Goal: Task Accomplishment & Management: Manage account settings

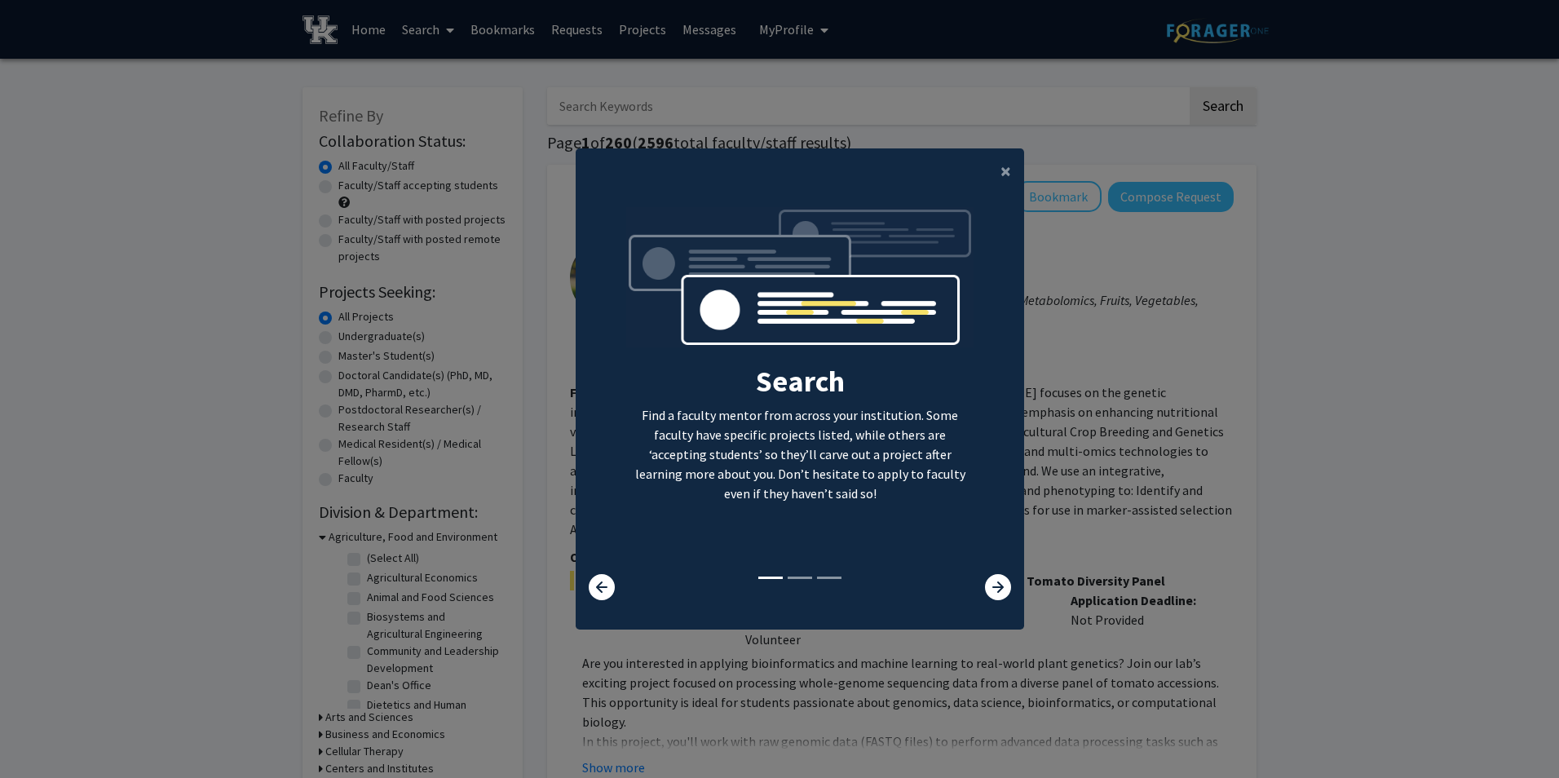
click at [1253, 519] on modal-container "× Search Find a faculty mentor from across your institution. Some faculty have …" at bounding box center [779, 389] width 1559 height 778
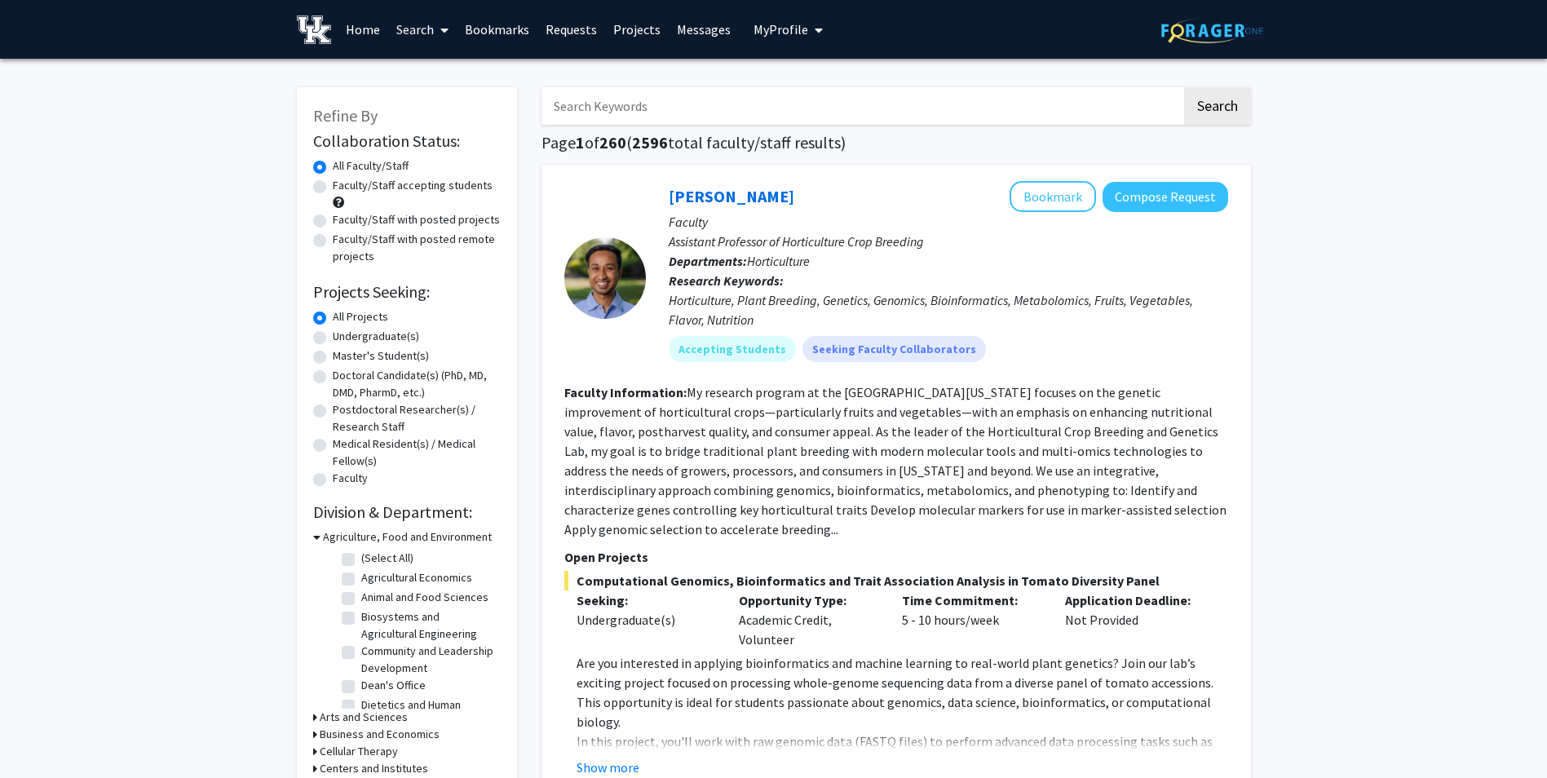
click at [793, 15] on button "My Profile" at bounding box center [787, 29] width 79 height 59
drag, startPoint x: 814, startPoint y: 86, endPoint x: 823, endPoint y: 164, distance: 78.9
click at [814, 86] on span "View Profile" at bounding box center [855, 94] width 99 height 18
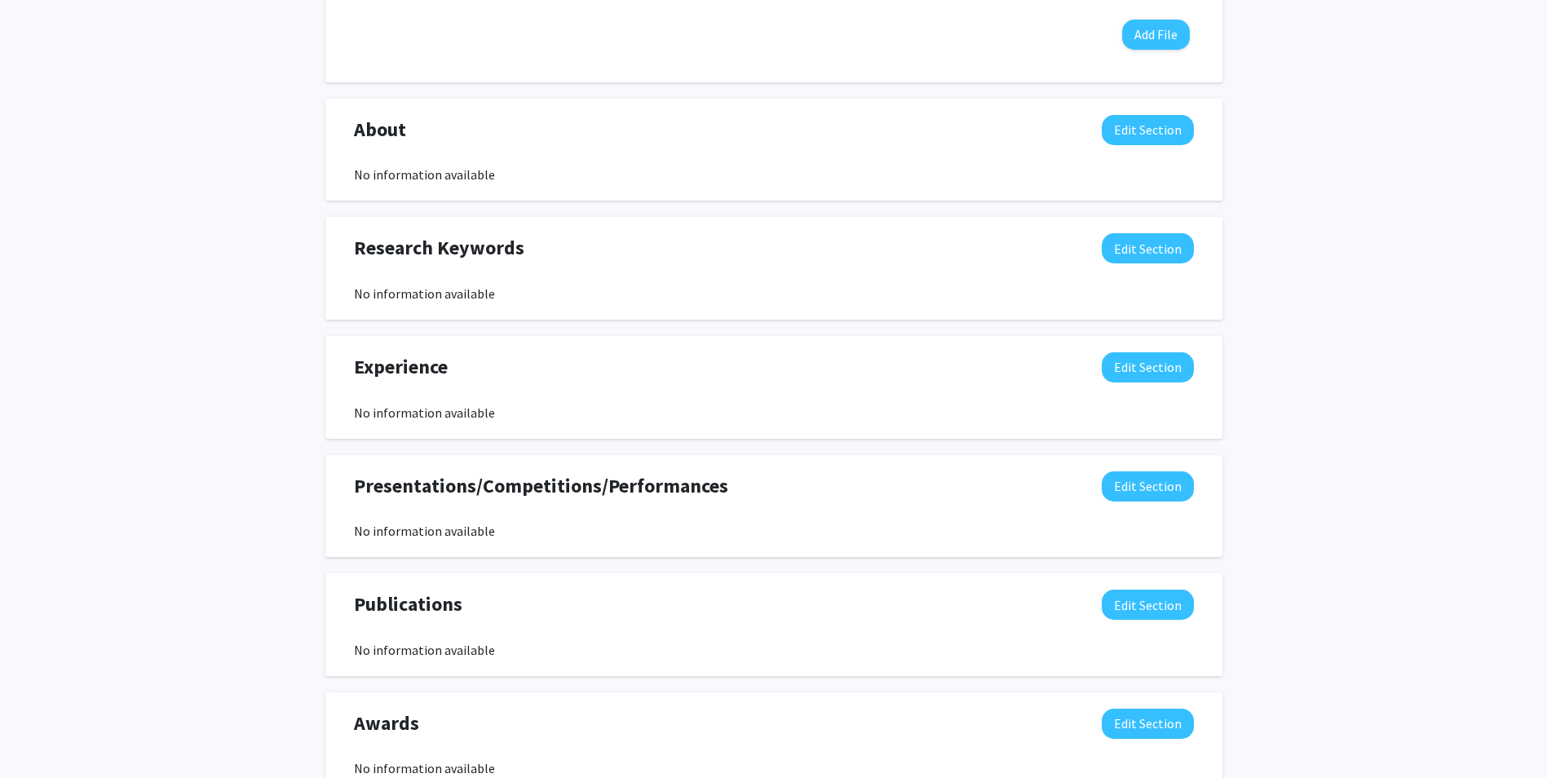
scroll to position [571, 0]
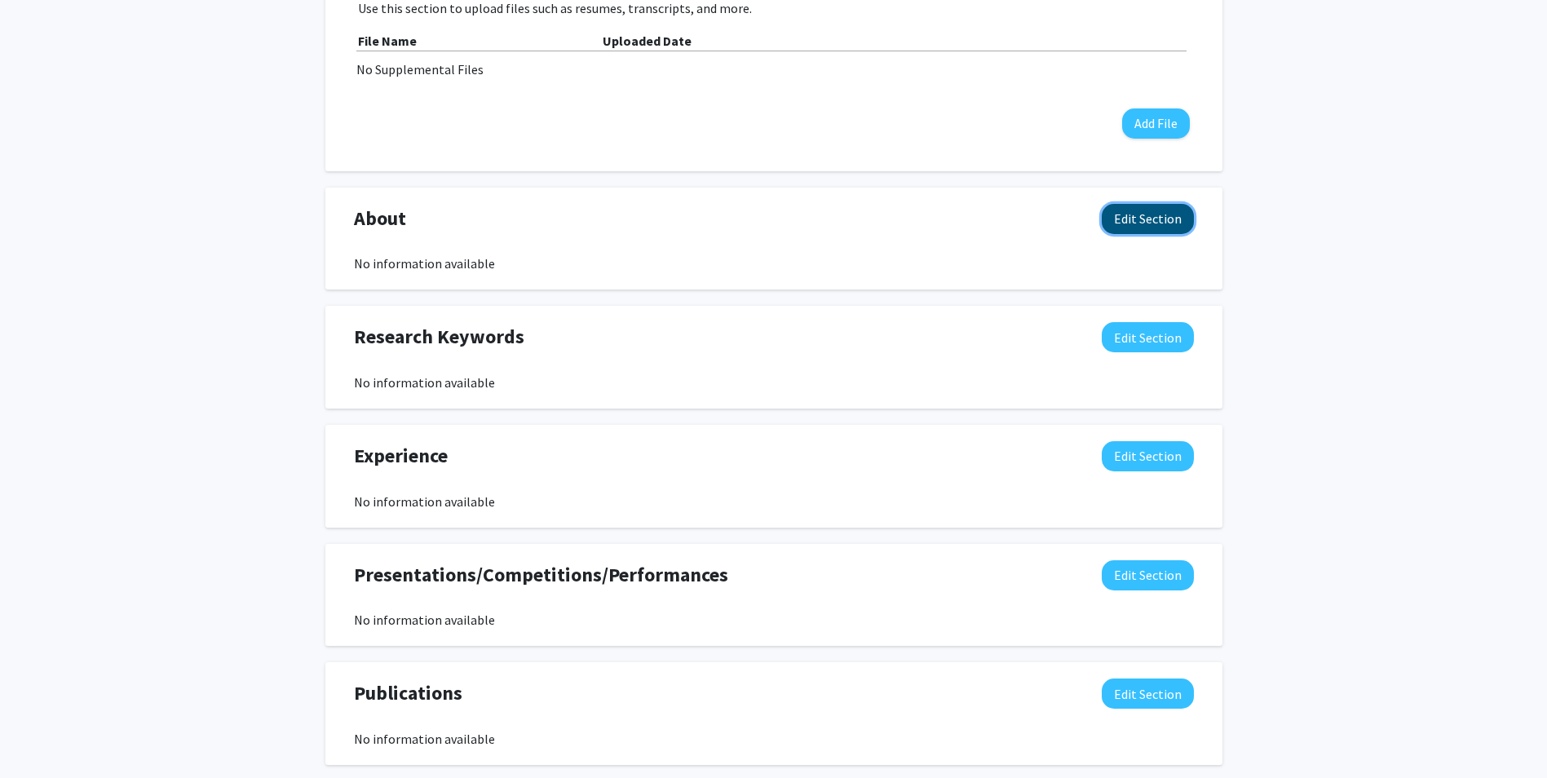
click at [1123, 217] on button "Edit Section" at bounding box center [1147, 219] width 92 height 30
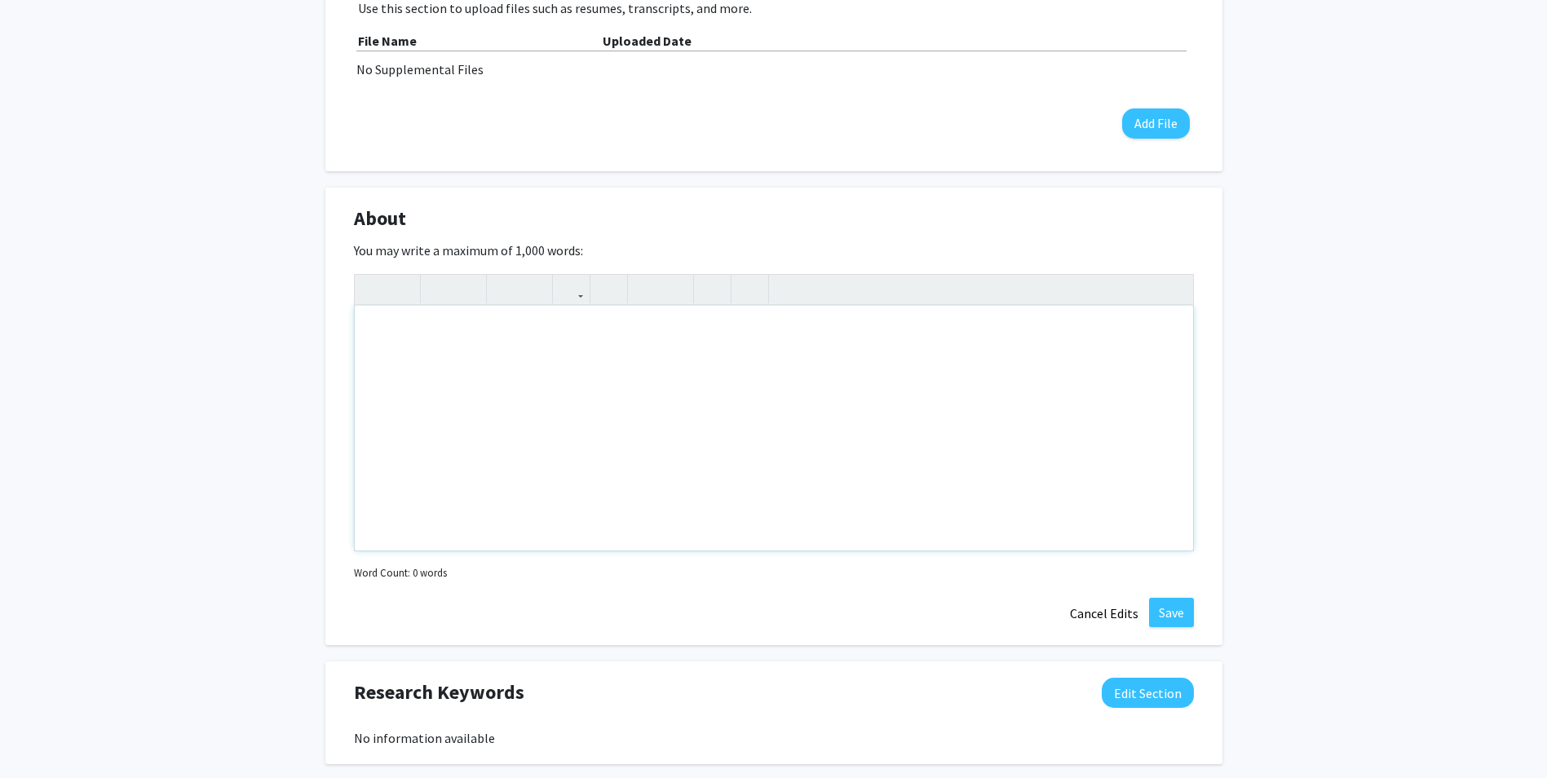
click at [671, 365] on div "Note to users with screen readers: Please deactivate our accessibility plugin f…" at bounding box center [774, 428] width 838 height 245
click at [1091, 607] on button "Cancel Edits" at bounding box center [1104, 613] width 90 height 31
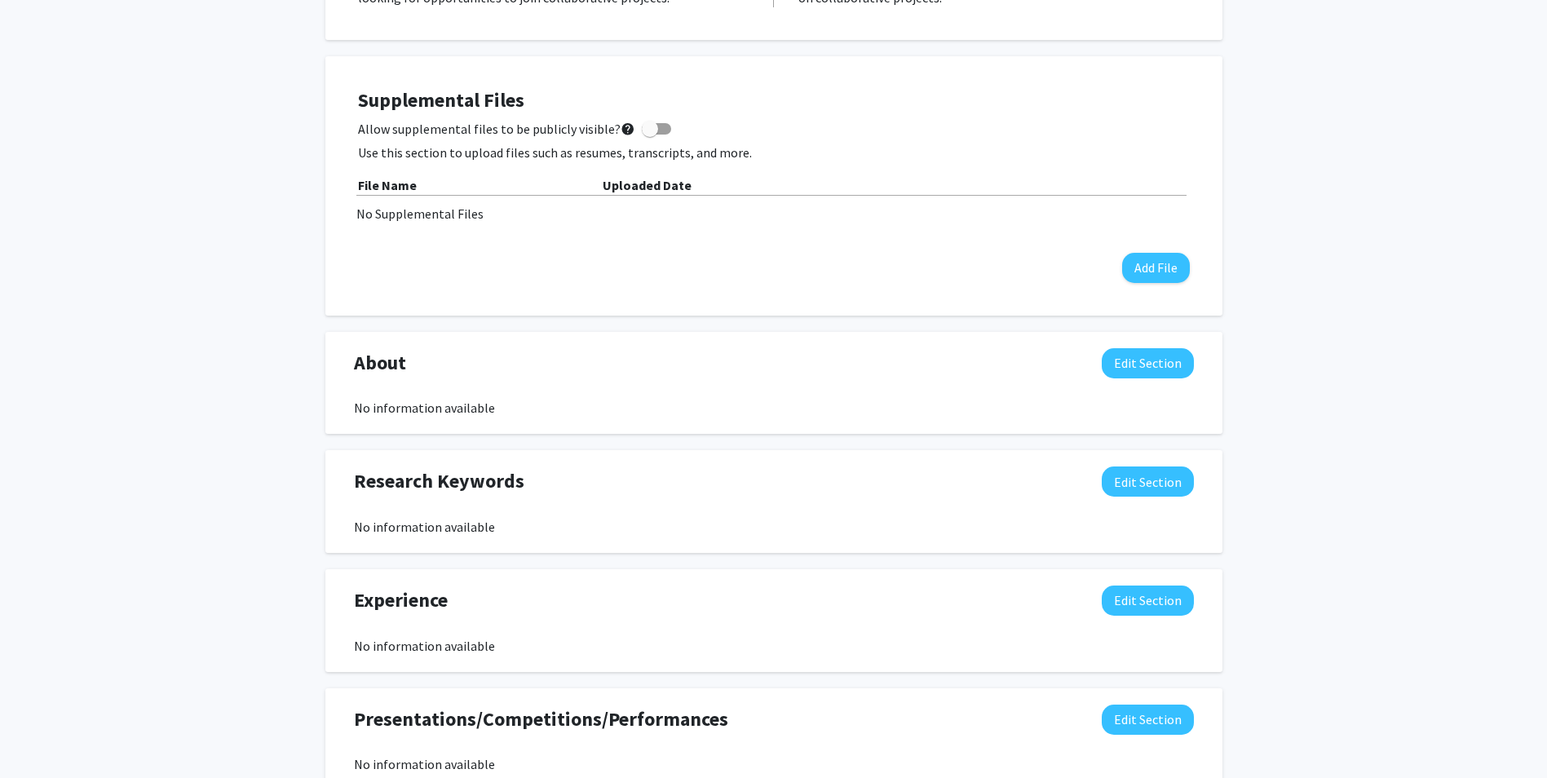
scroll to position [408, 0]
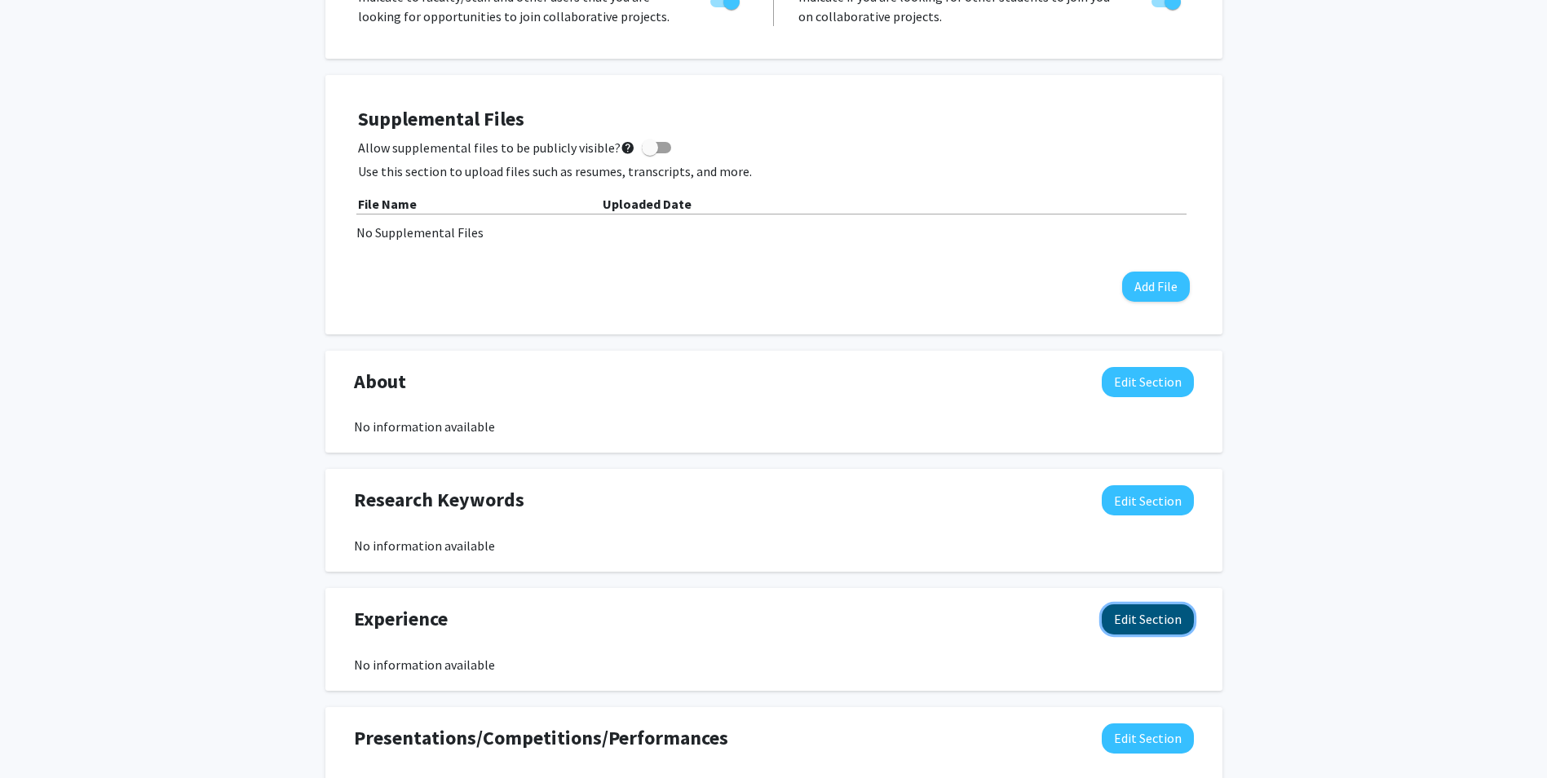
click at [1117, 607] on button "Edit Section" at bounding box center [1147, 619] width 92 height 30
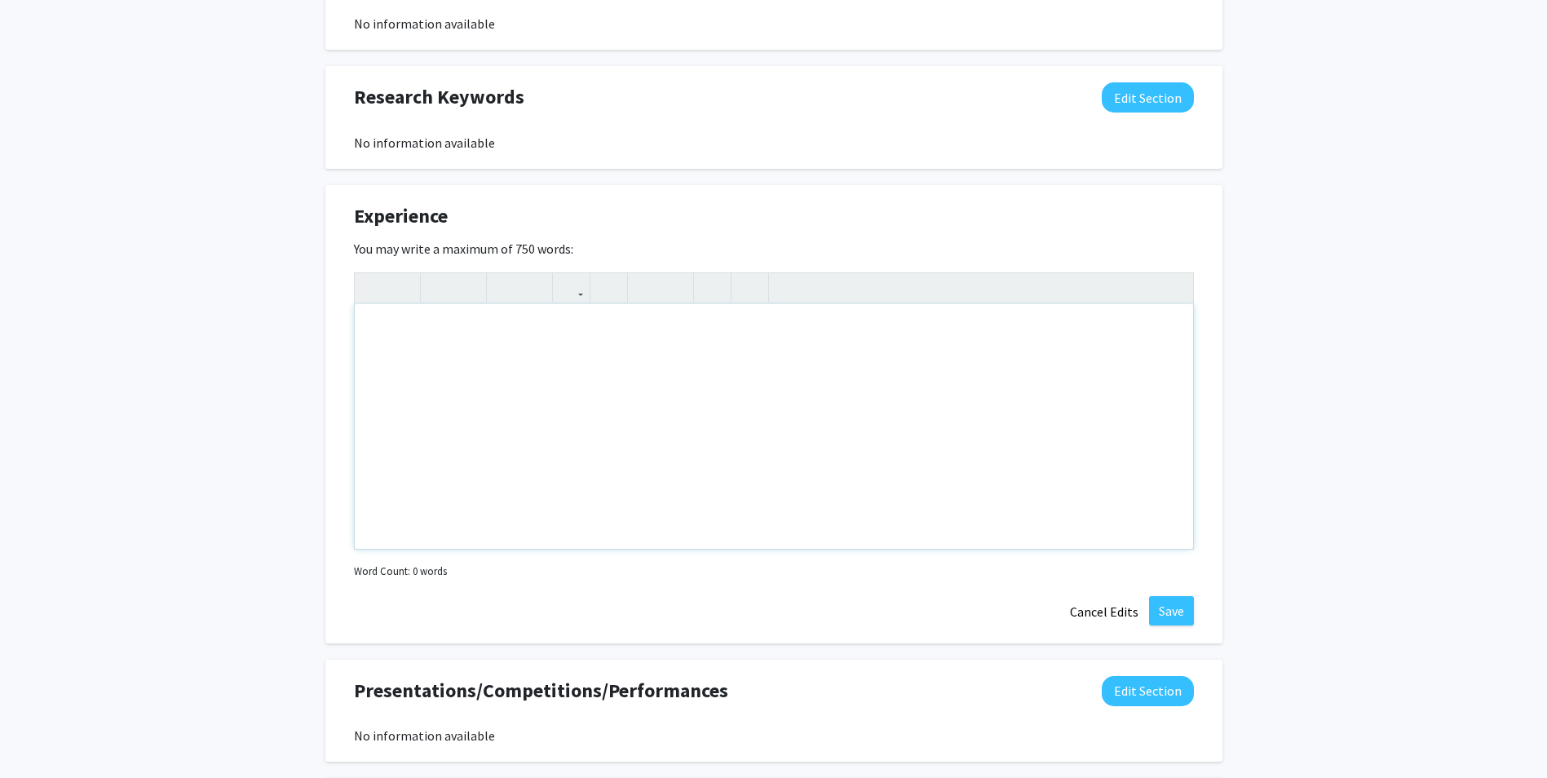
scroll to position [815, 0]
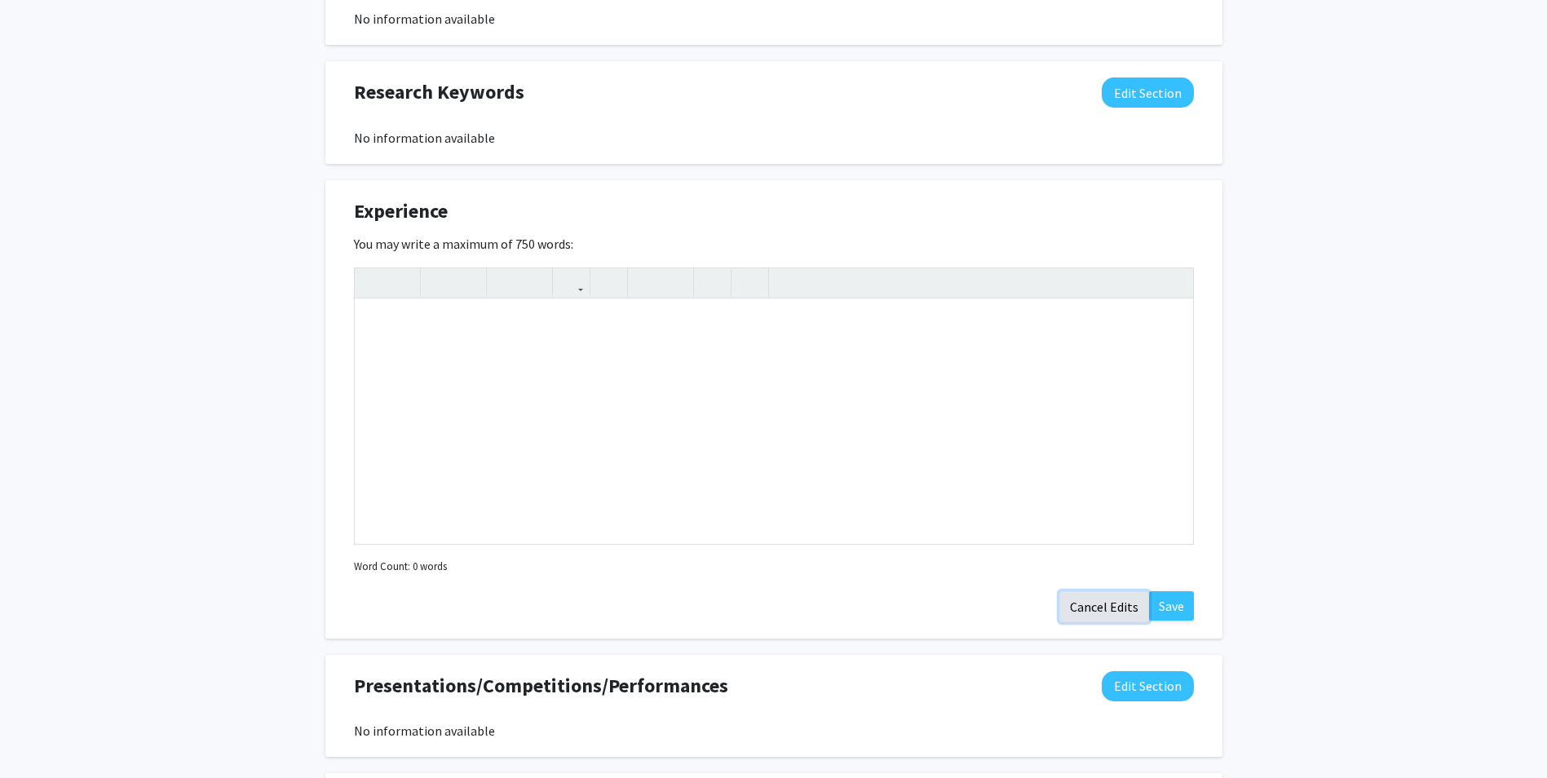
click at [1121, 616] on button "Cancel Edits" at bounding box center [1104, 606] width 90 height 31
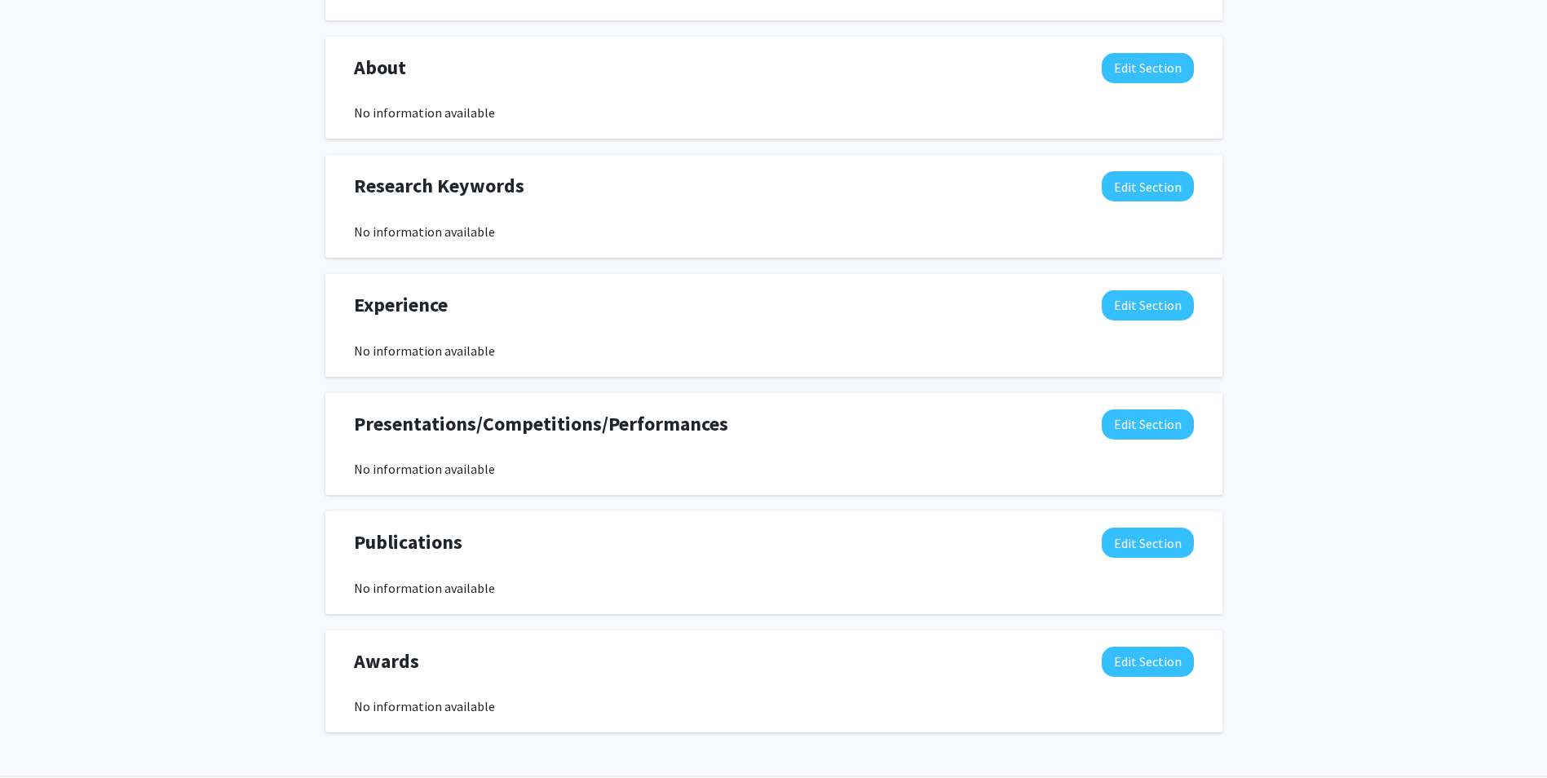
scroll to position [533, 0]
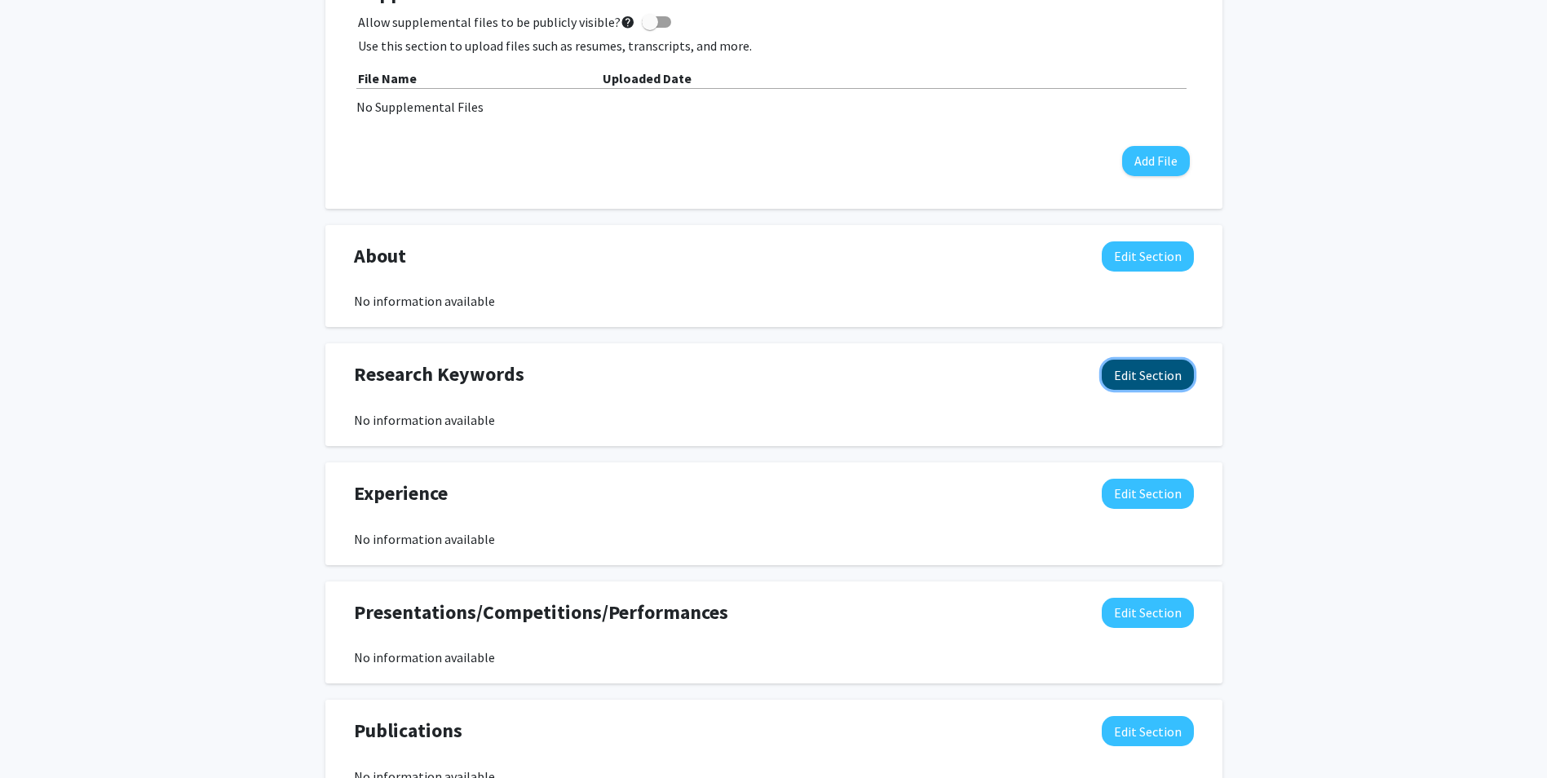
click at [1133, 376] on button "Edit Section" at bounding box center [1147, 375] width 92 height 30
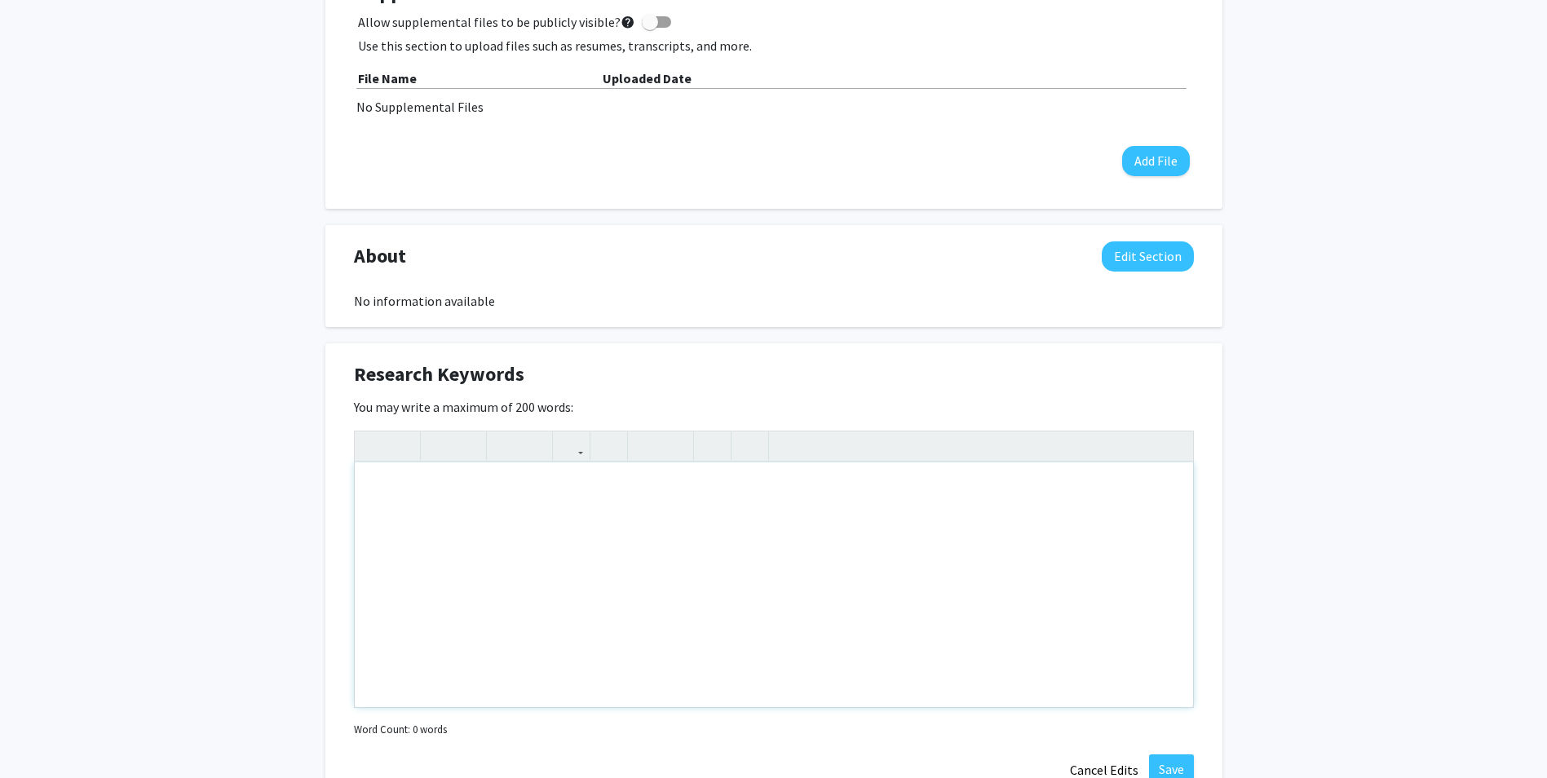
scroll to position [696, 0]
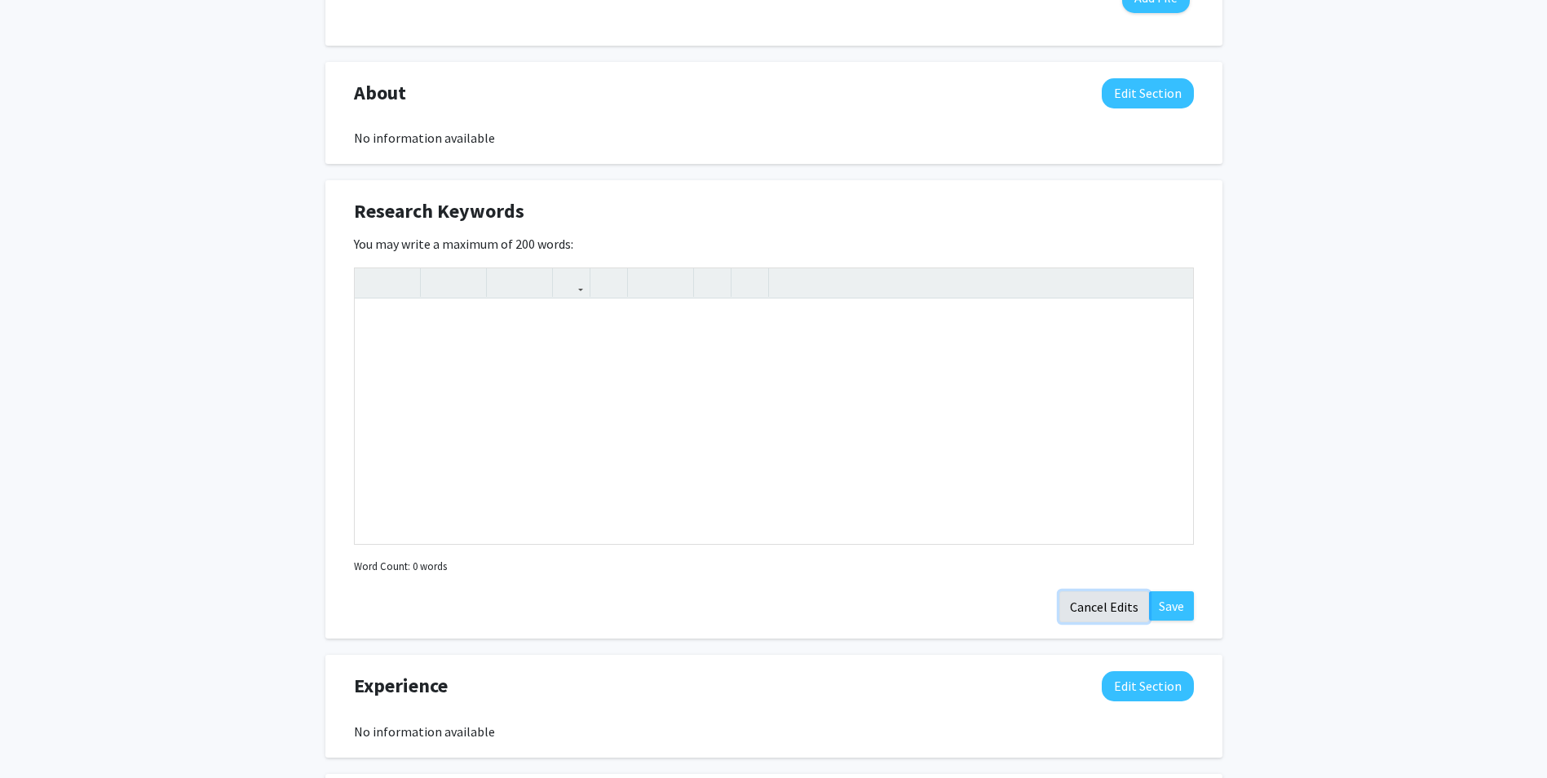
click at [1110, 598] on button "Cancel Edits" at bounding box center [1104, 606] width 90 height 31
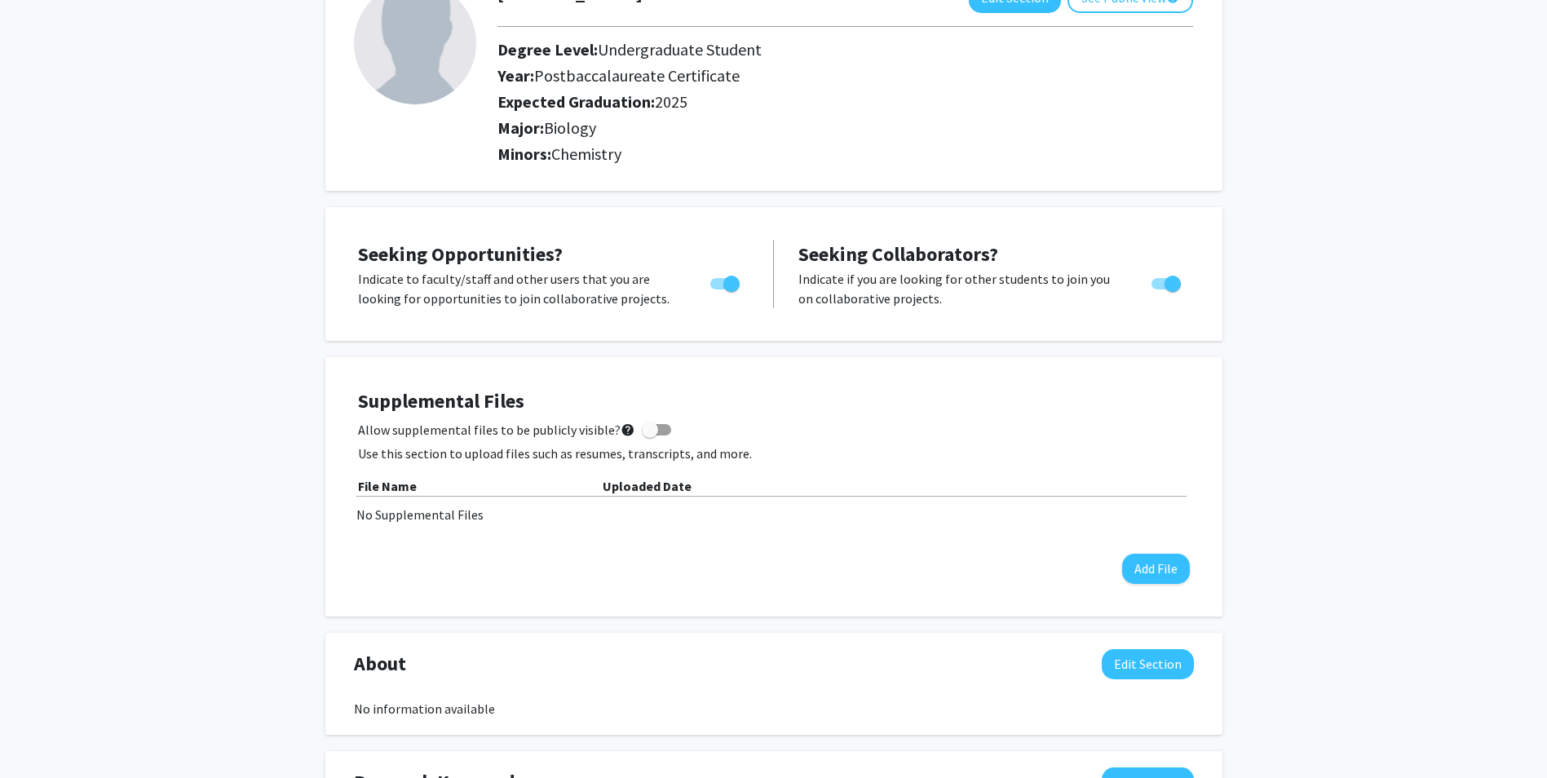
scroll to position [0, 0]
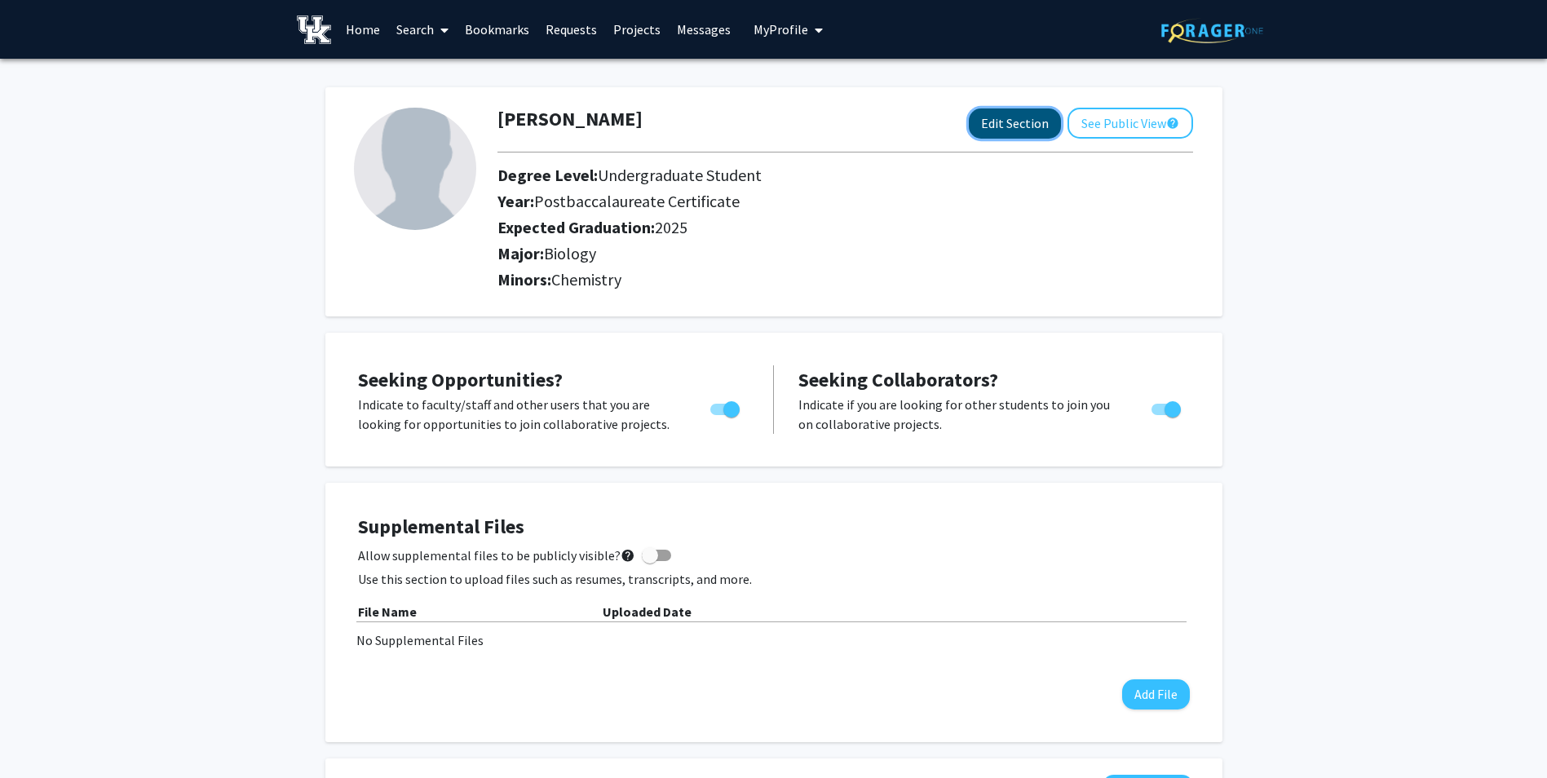
click at [1028, 123] on button "Edit Section" at bounding box center [1015, 123] width 92 height 30
select select "postbaccalaureate_certificate"
select select "2025"
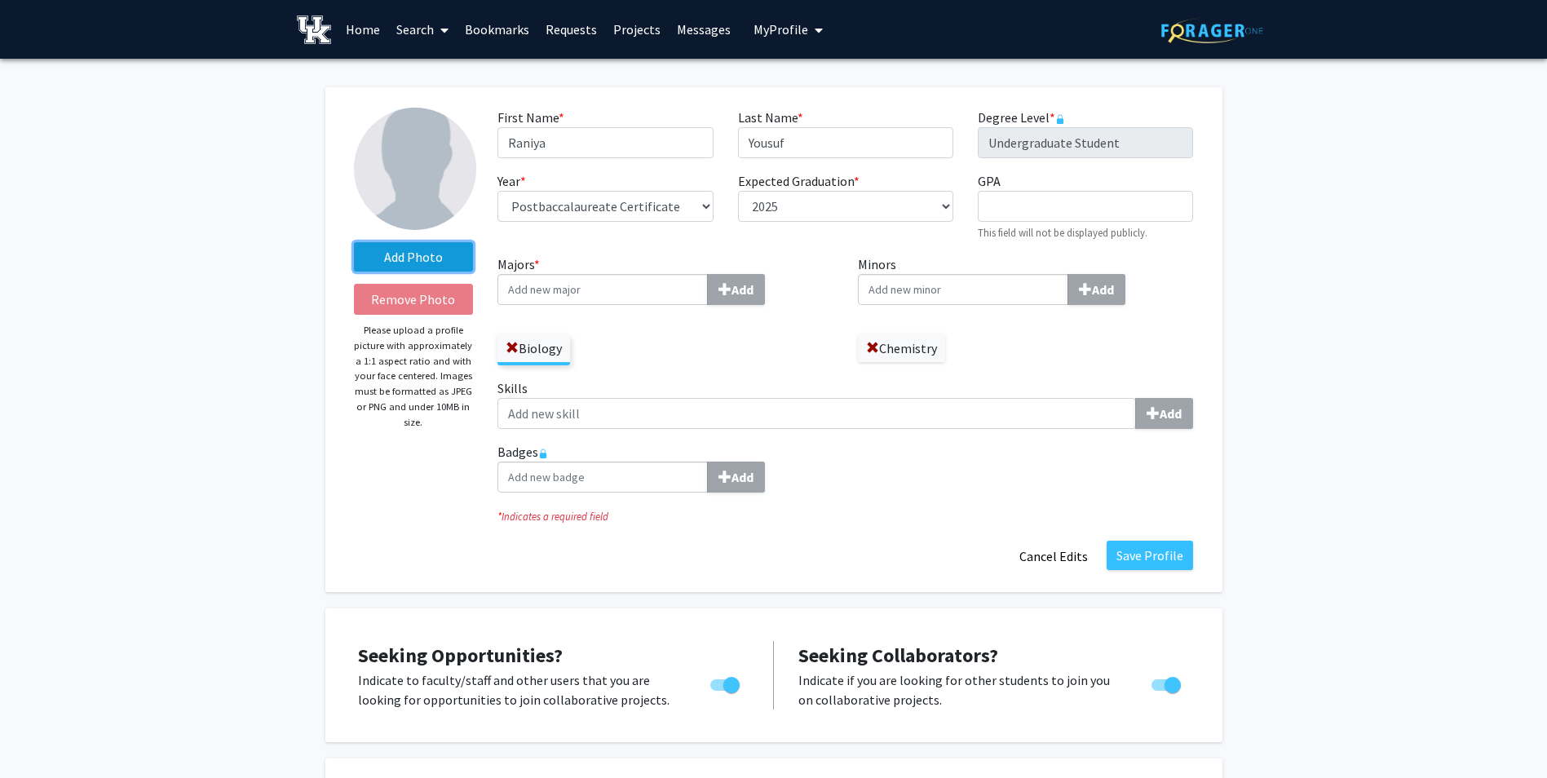
click at [395, 254] on label "Add Photo" at bounding box center [414, 256] width 120 height 29
click at [0, 0] on input "Add Photo" at bounding box center [0, 0] width 0 height 0
click at [439, 249] on label "Add Photo" at bounding box center [414, 256] width 120 height 29
click at [0, 0] on input "Add Photo" at bounding box center [0, 0] width 0 height 0
click at [450, 254] on label "Add Photo" at bounding box center [414, 256] width 120 height 29
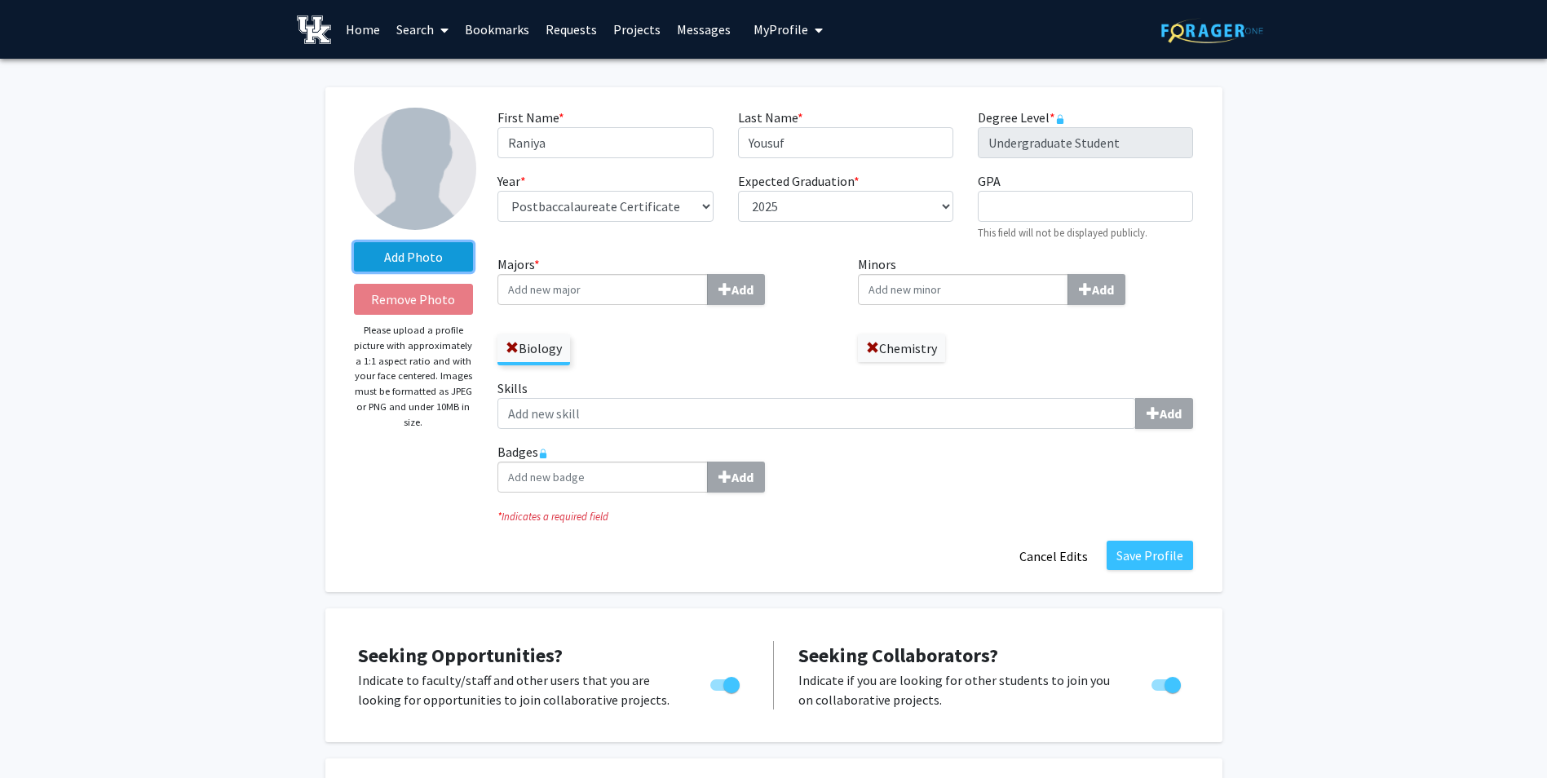
click at [0, 0] on input "Add Photo" at bounding box center [0, 0] width 0 height 0
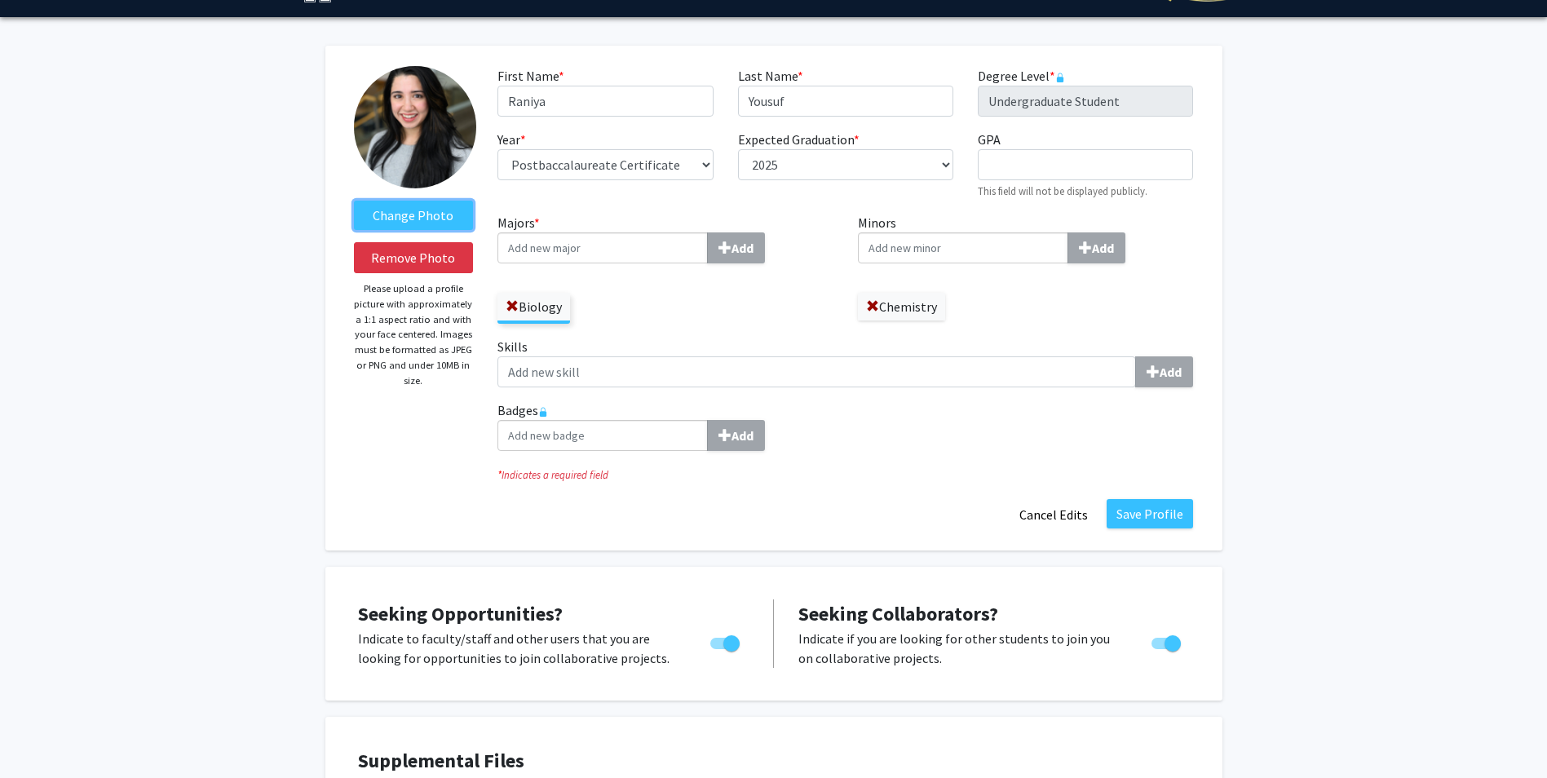
scroll to position [82, 0]
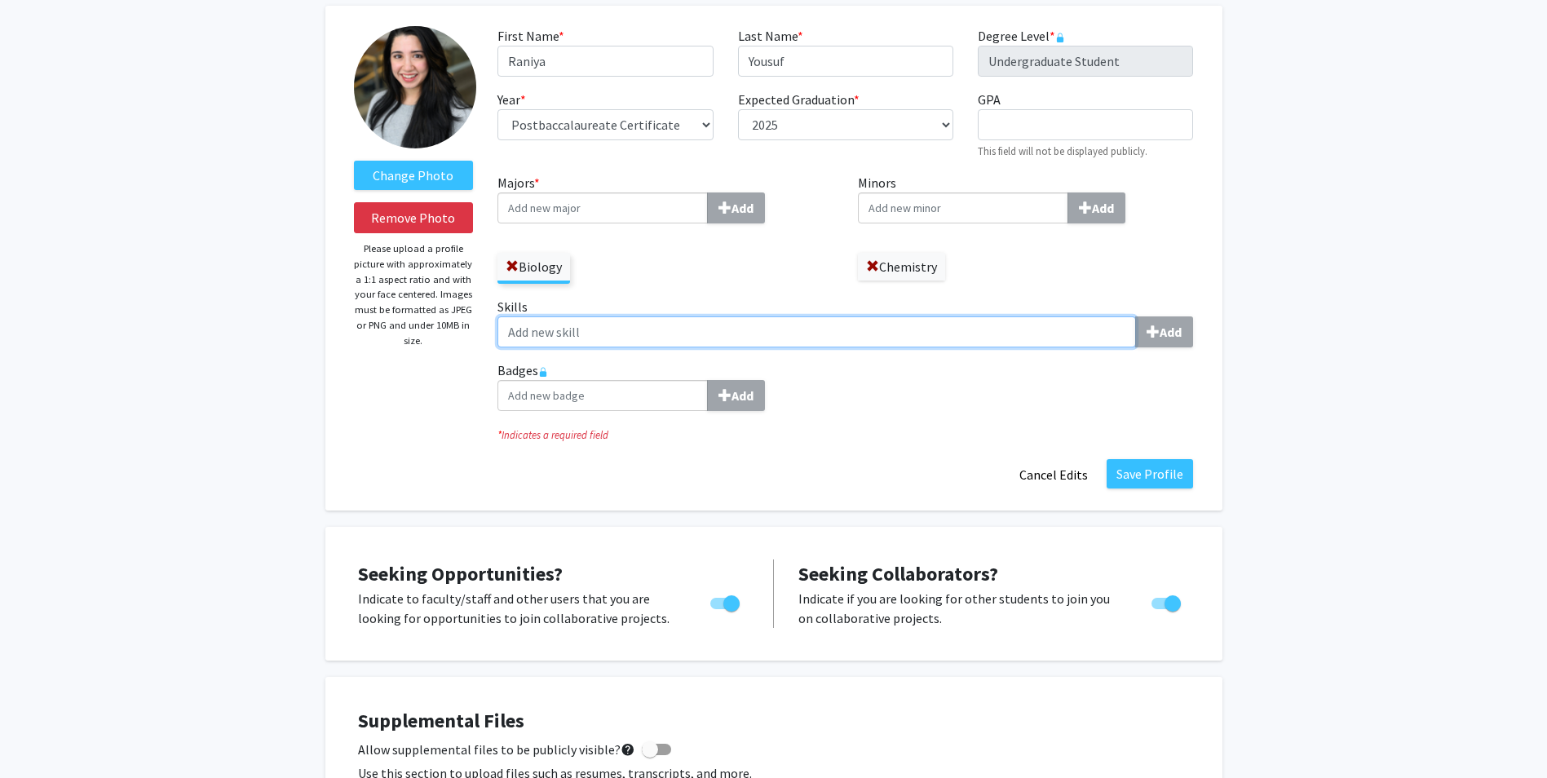
click at [867, 329] on input "Skills Add" at bounding box center [816, 331] width 638 height 31
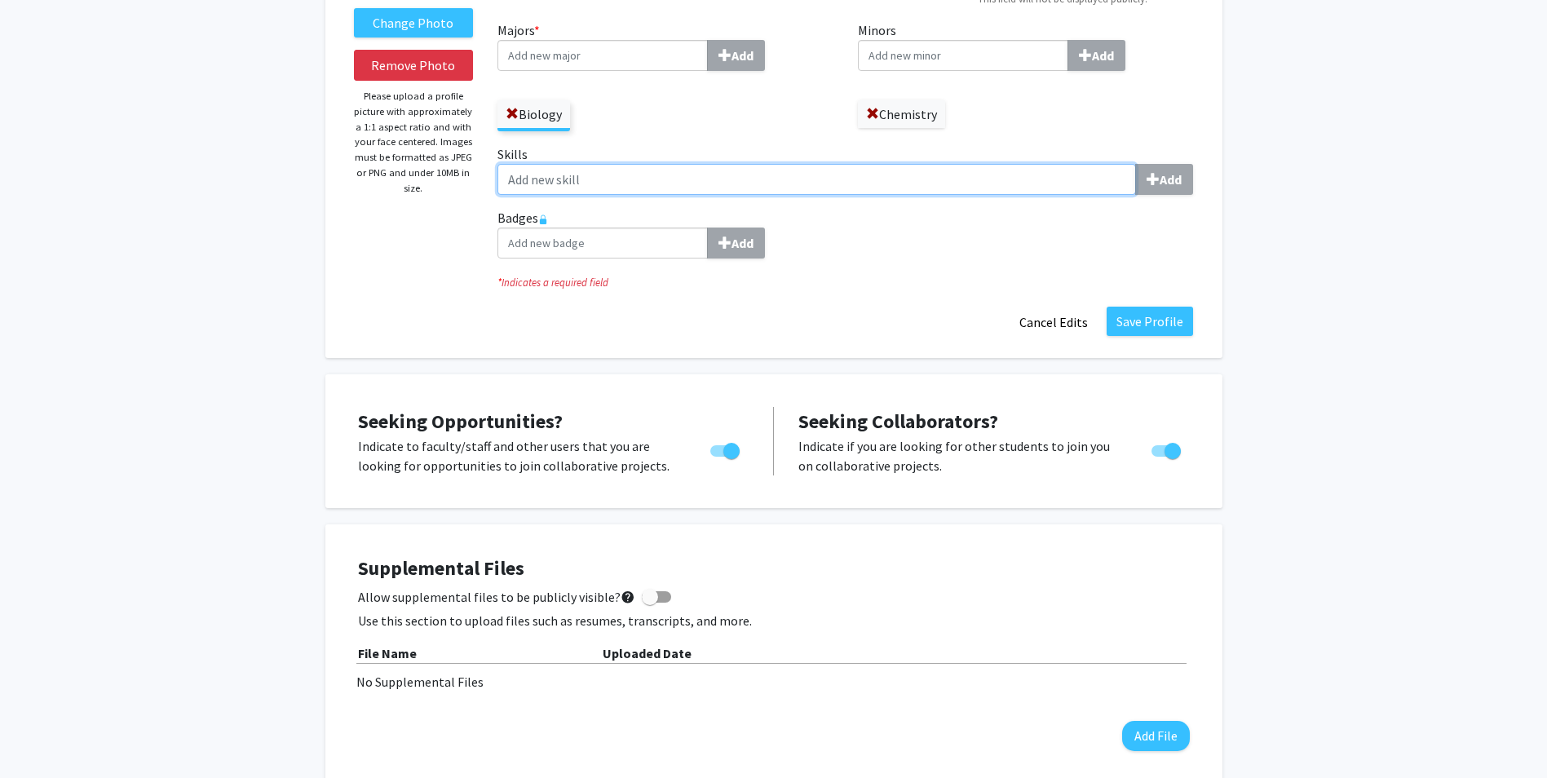
scroll to position [76, 0]
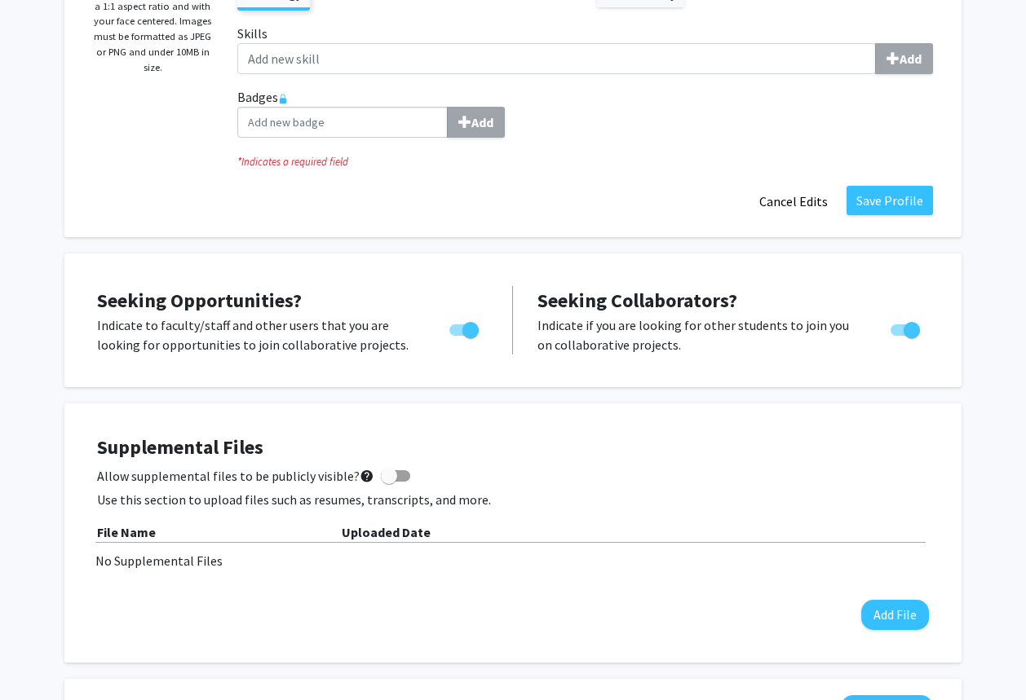
scroll to position [326, 0]
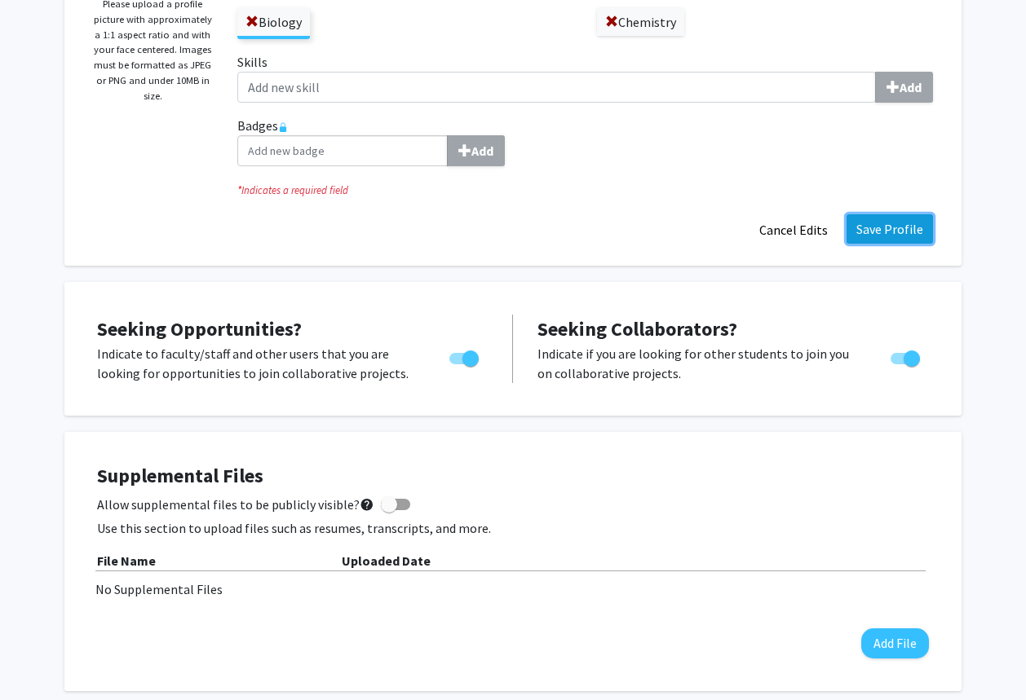
click at [899, 229] on button "Save Profile" at bounding box center [889, 228] width 86 height 29
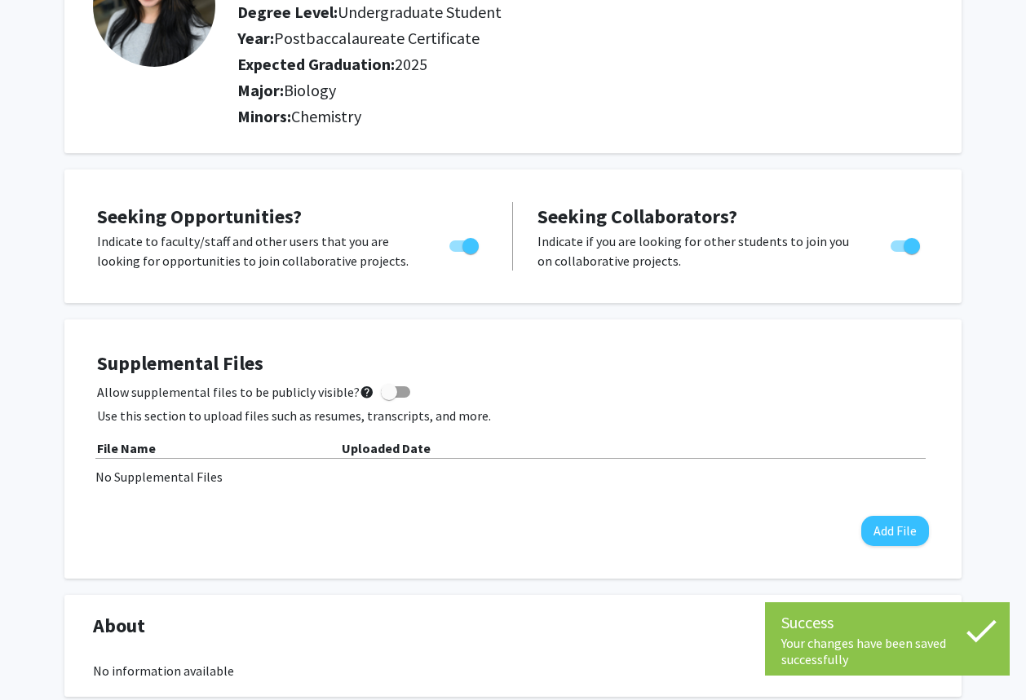
scroll to position [0, 0]
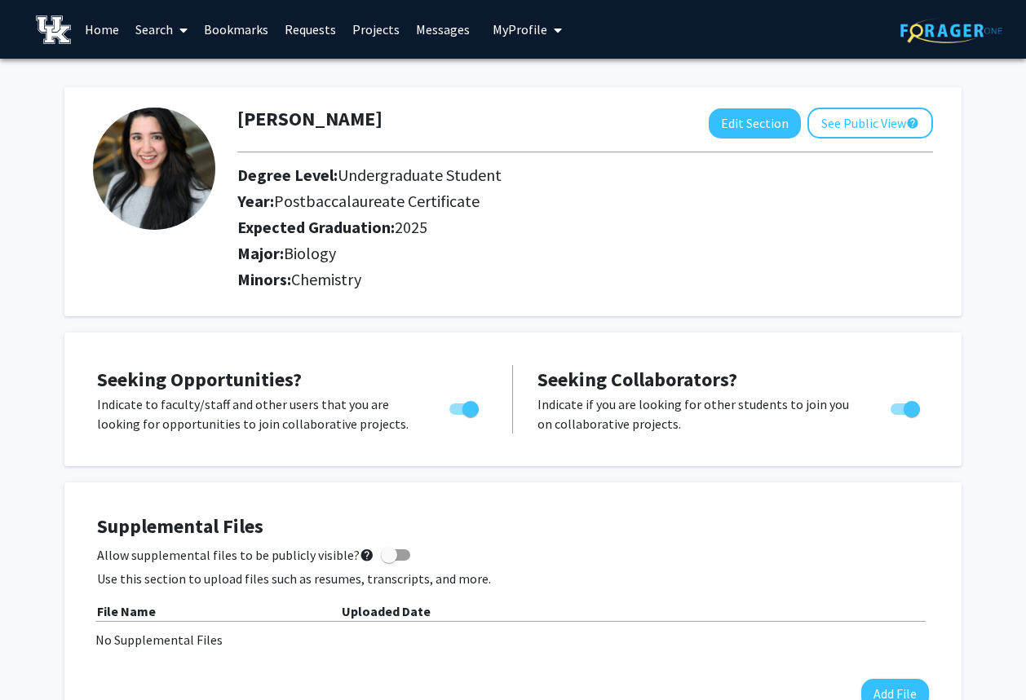
click at [163, 34] on link "Search" at bounding box center [161, 29] width 68 height 57
click at [854, 188] on div "Degree Level: Undergraduate Student" at bounding box center [585, 179] width 720 height 26
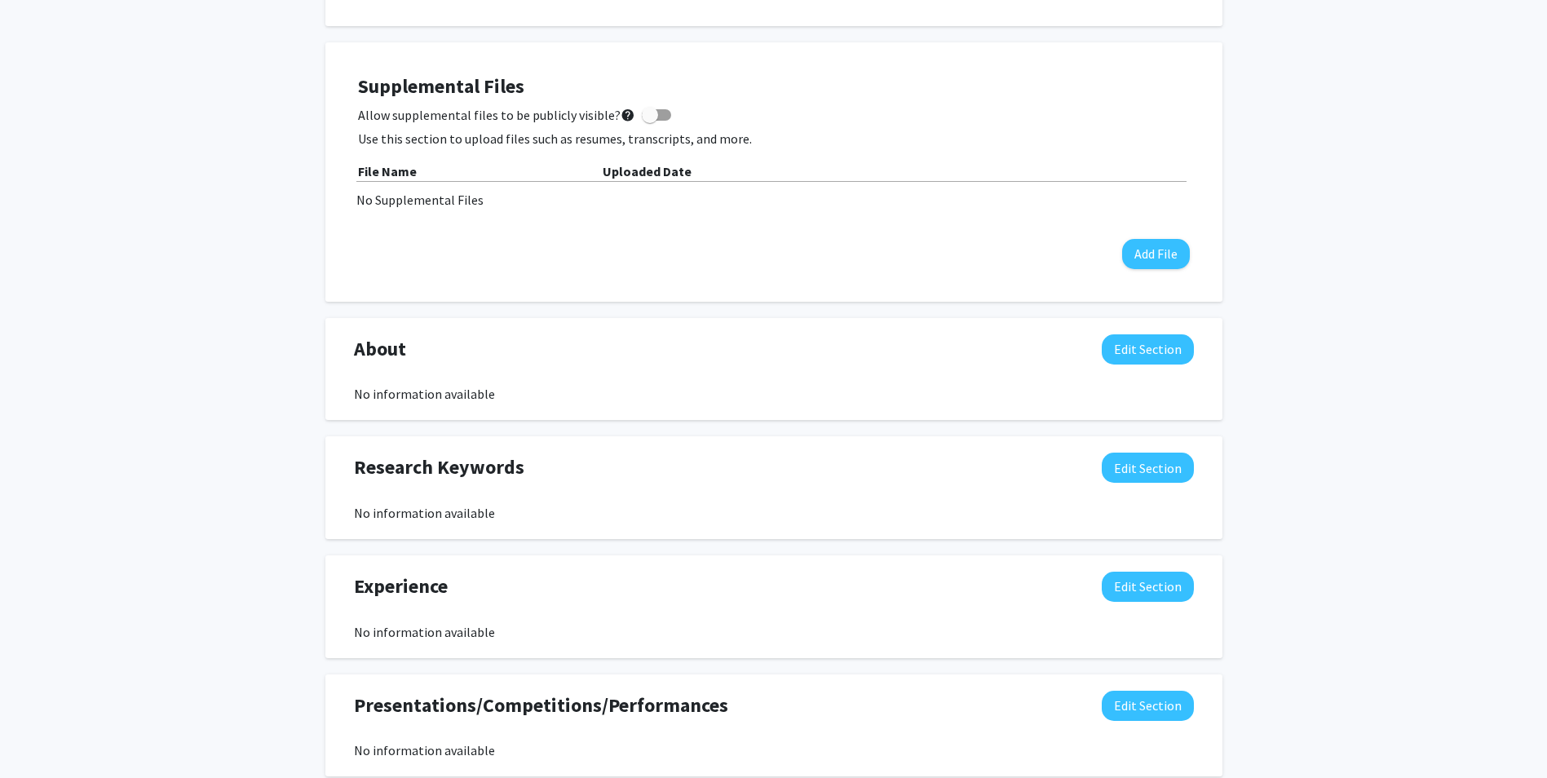
scroll to position [408, 0]
